Goal: Find specific page/section: Find specific page/section

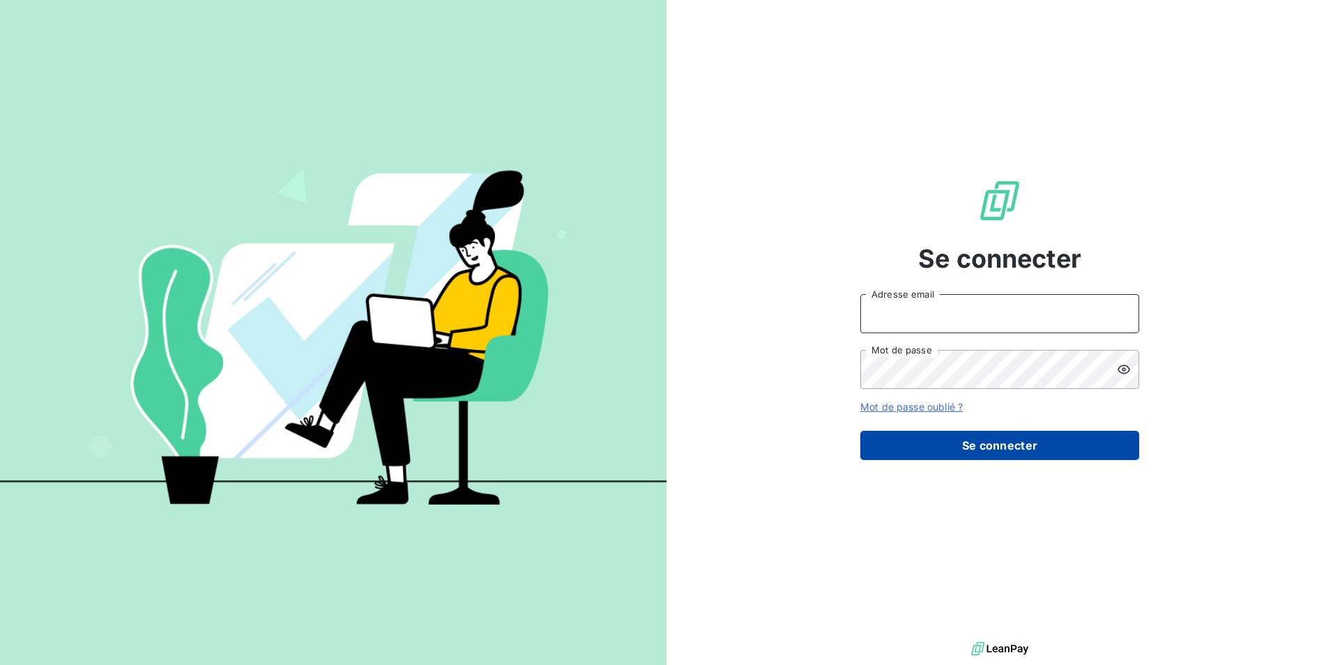
type input "[EMAIL_ADDRESS][DOMAIN_NAME]"
click at [991, 447] on button "Se connecter" at bounding box center [999, 445] width 279 height 29
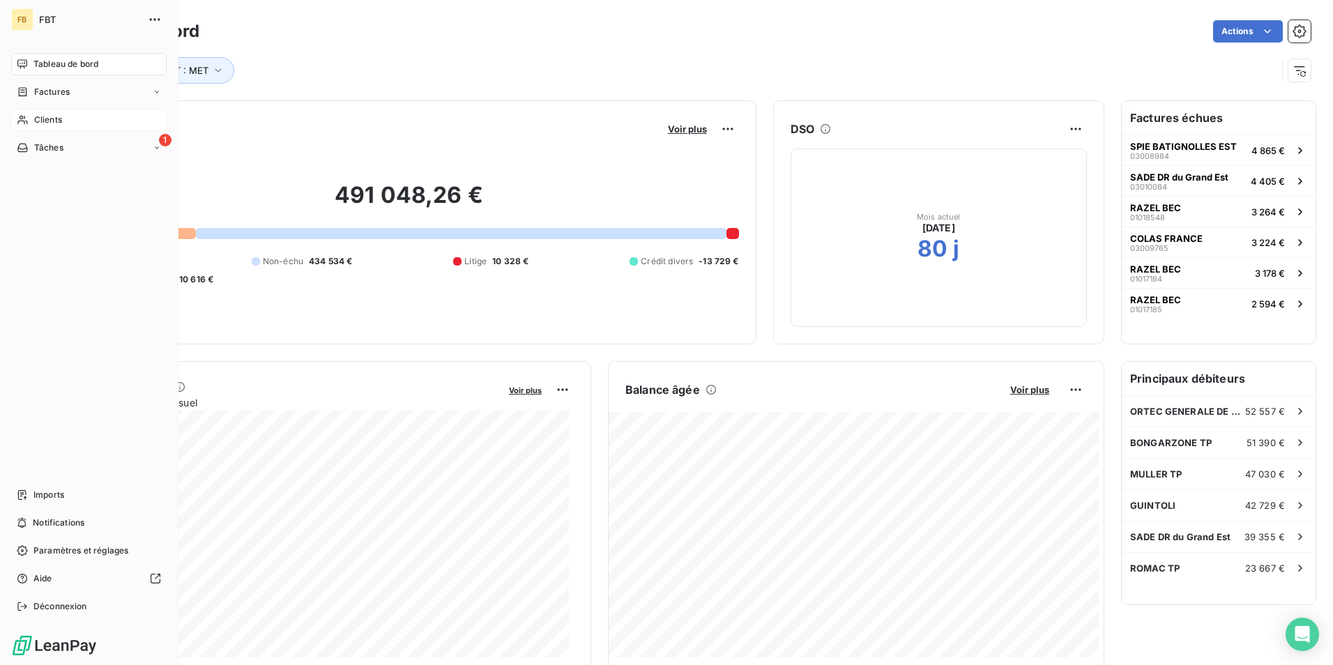
click at [51, 114] on span "Clients" at bounding box center [48, 120] width 28 height 13
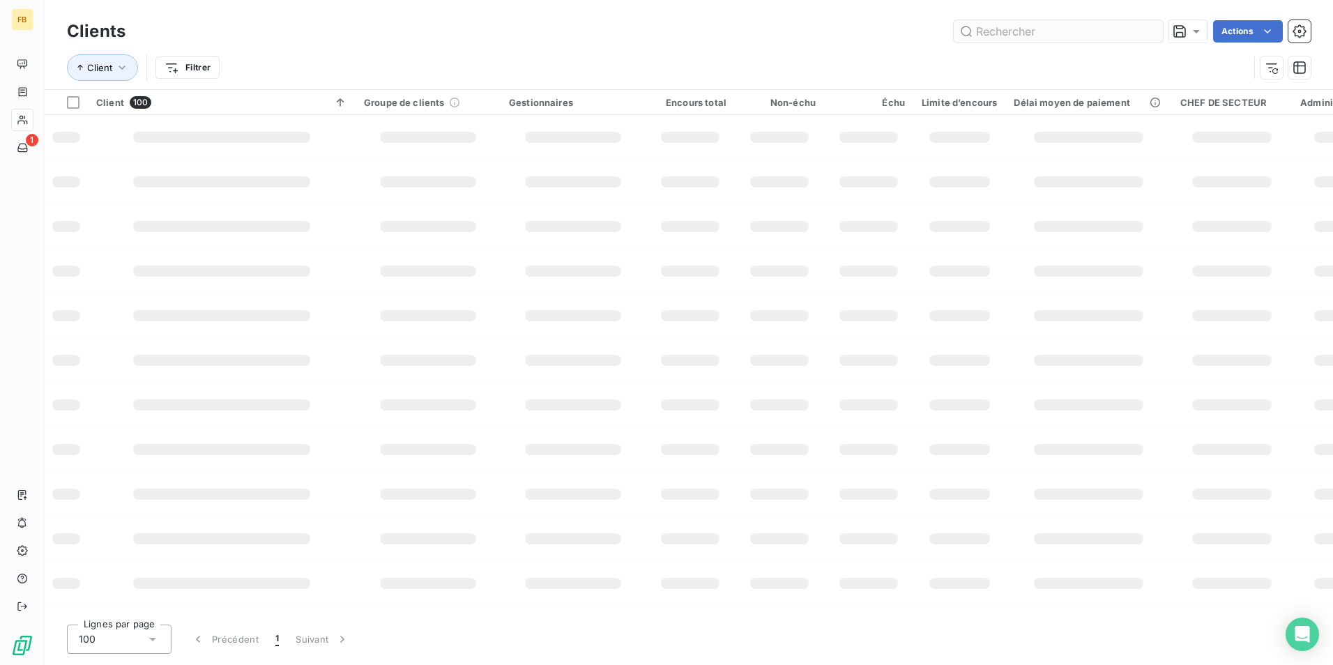
click at [1042, 33] on input "text" at bounding box center [1058, 31] width 209 height 22
type input "[PERSON_NAME]"
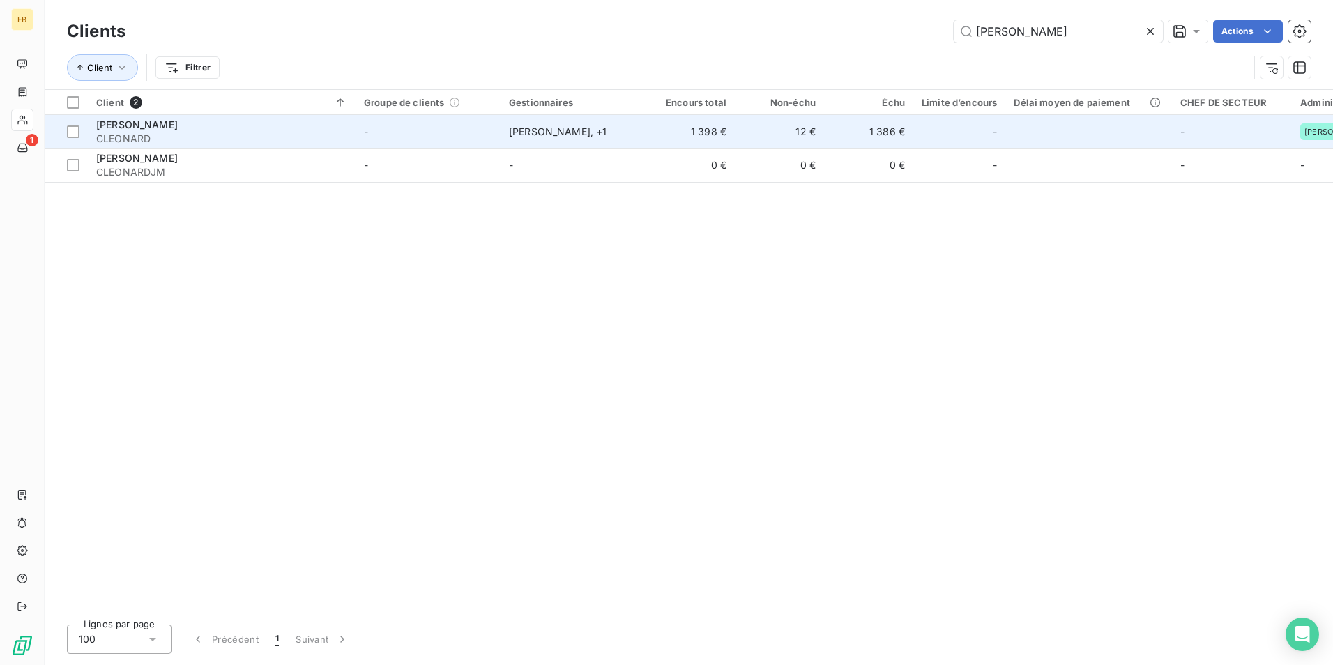
click at [137, 125] on span "[PERSON_NAME]" at bounding box center [137, 125] width 82 height 12
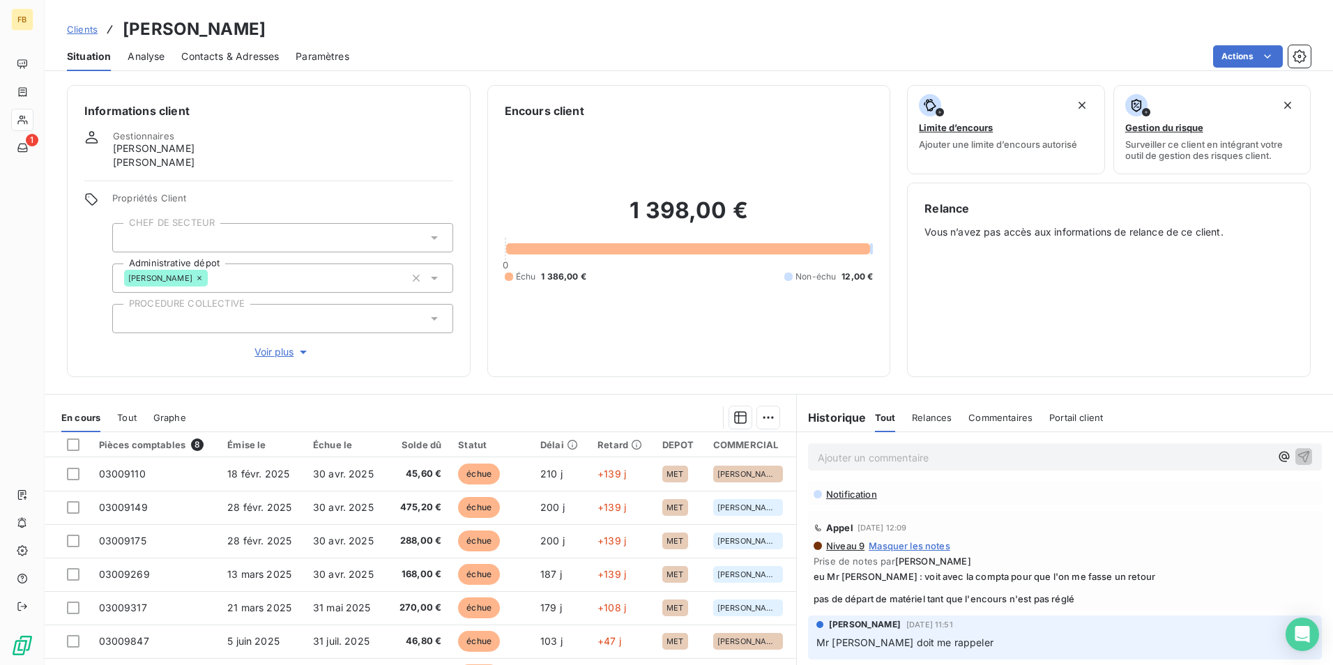
scroll to position [70, 0]
